Goal: Go to known website: Access a specific website the user already knows

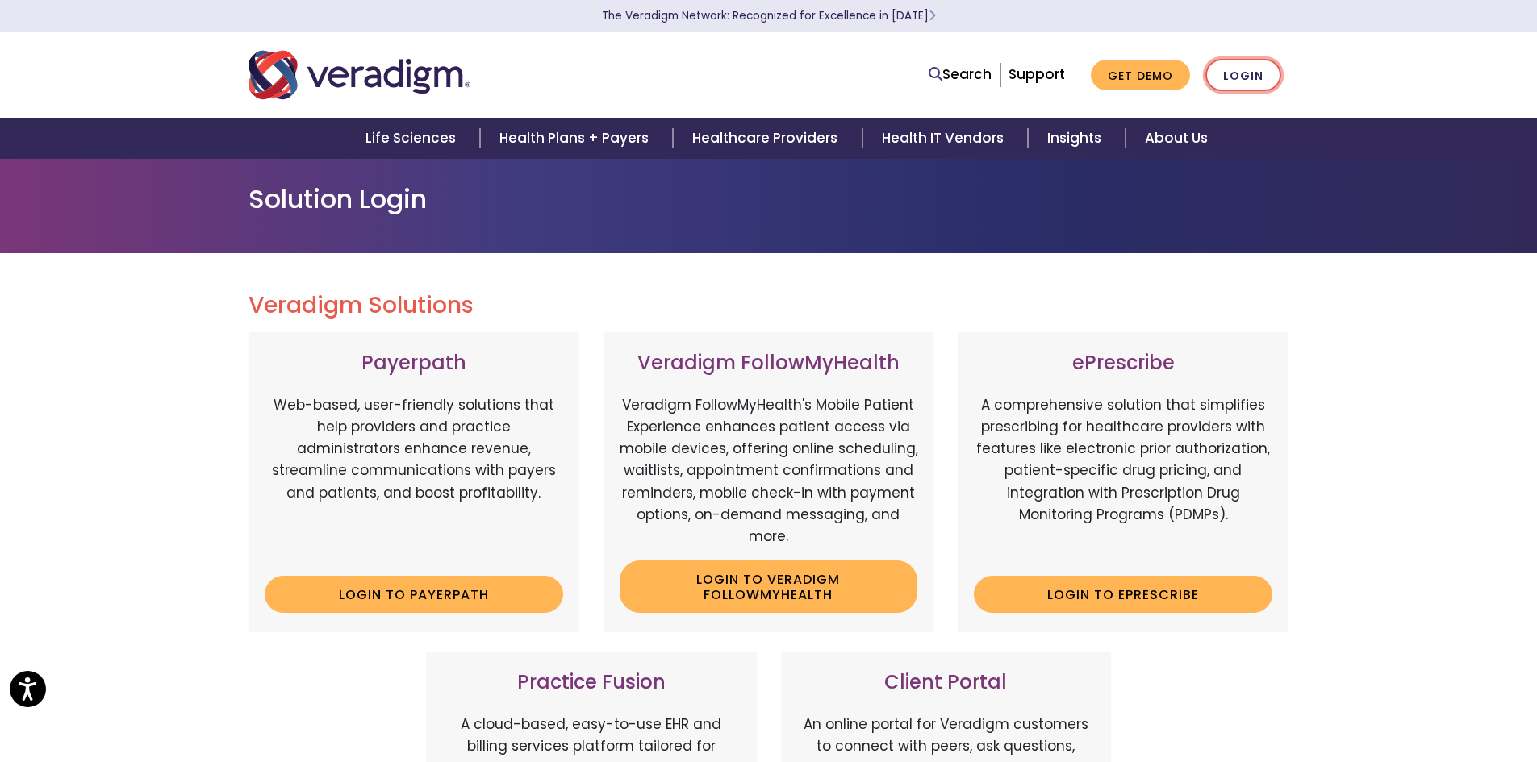
click at [1243, 77] on link "Login" at bounding box center [1243, 75] width 76 height 33
click at [1238, 75] on link "Login" at bounding box center [1243, 75] width 76 height 33
click at [1243, 75] on link "Login" at bounding box center [1243, 75] width 76 height 33
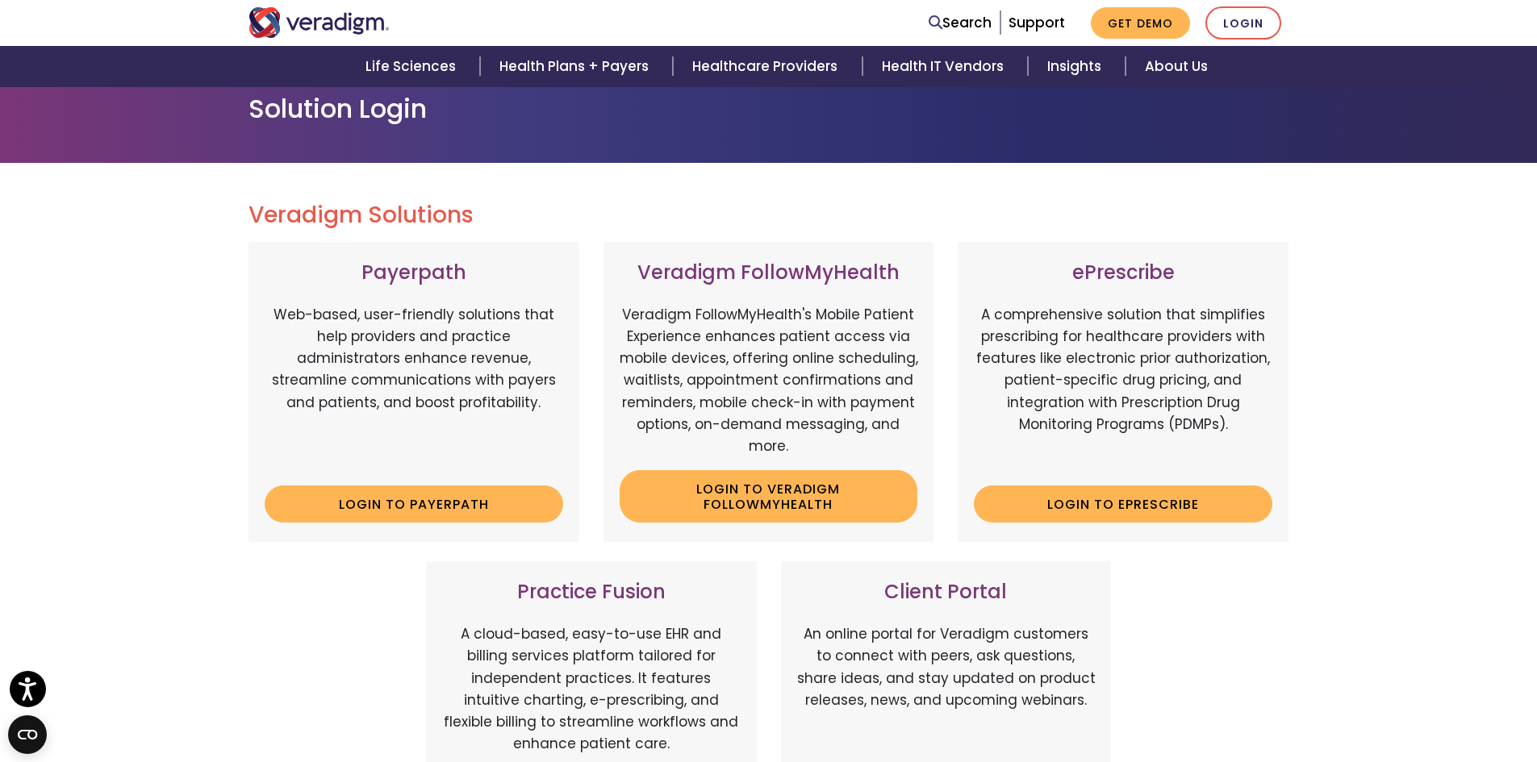
scroll to position [161, 0]
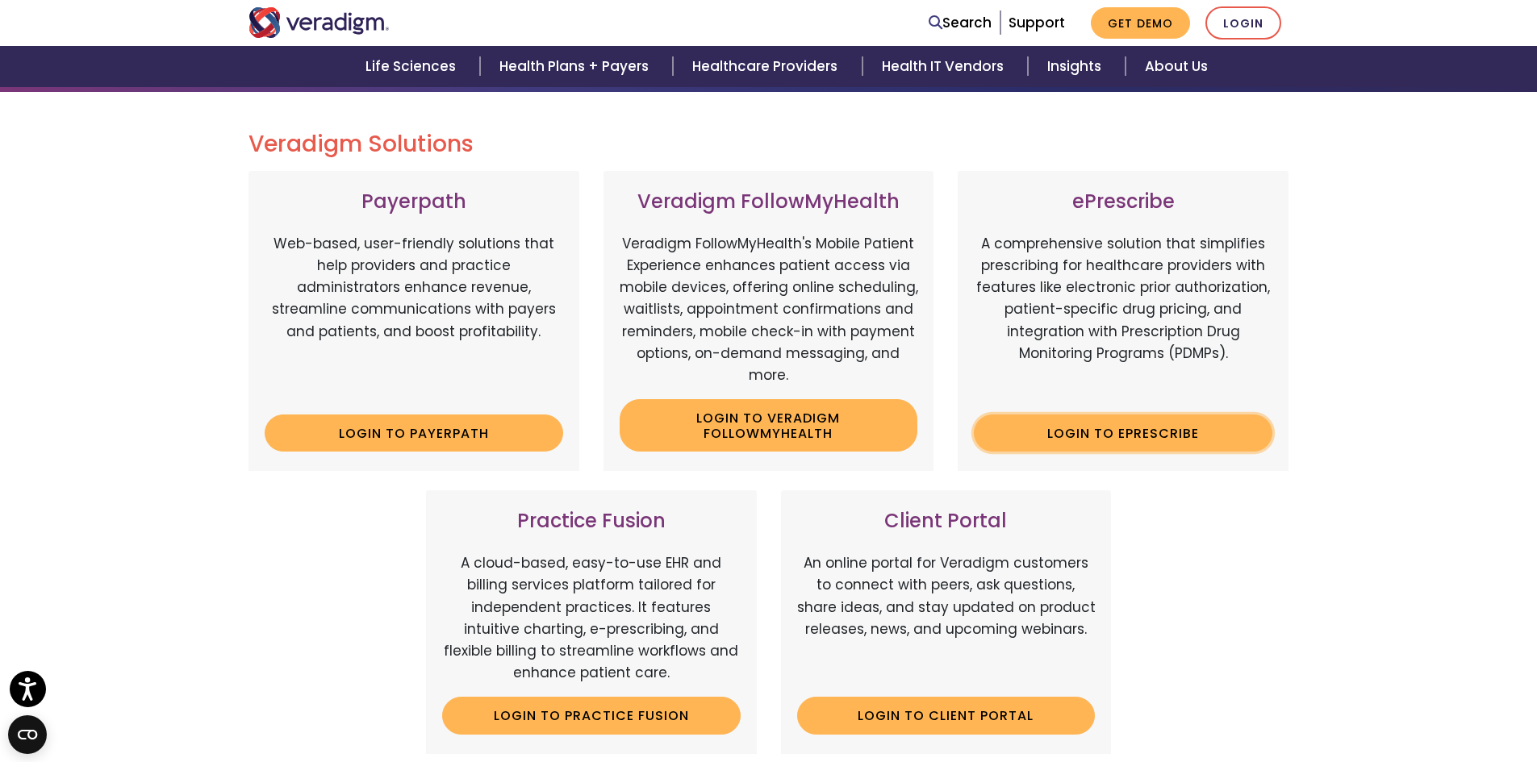
click at [1117, 445] on link "Login to ePrescribe" at bounding box center [1123, 433] width 299 height 37
